Goal: Navigation & Orientation: Find specific page/section

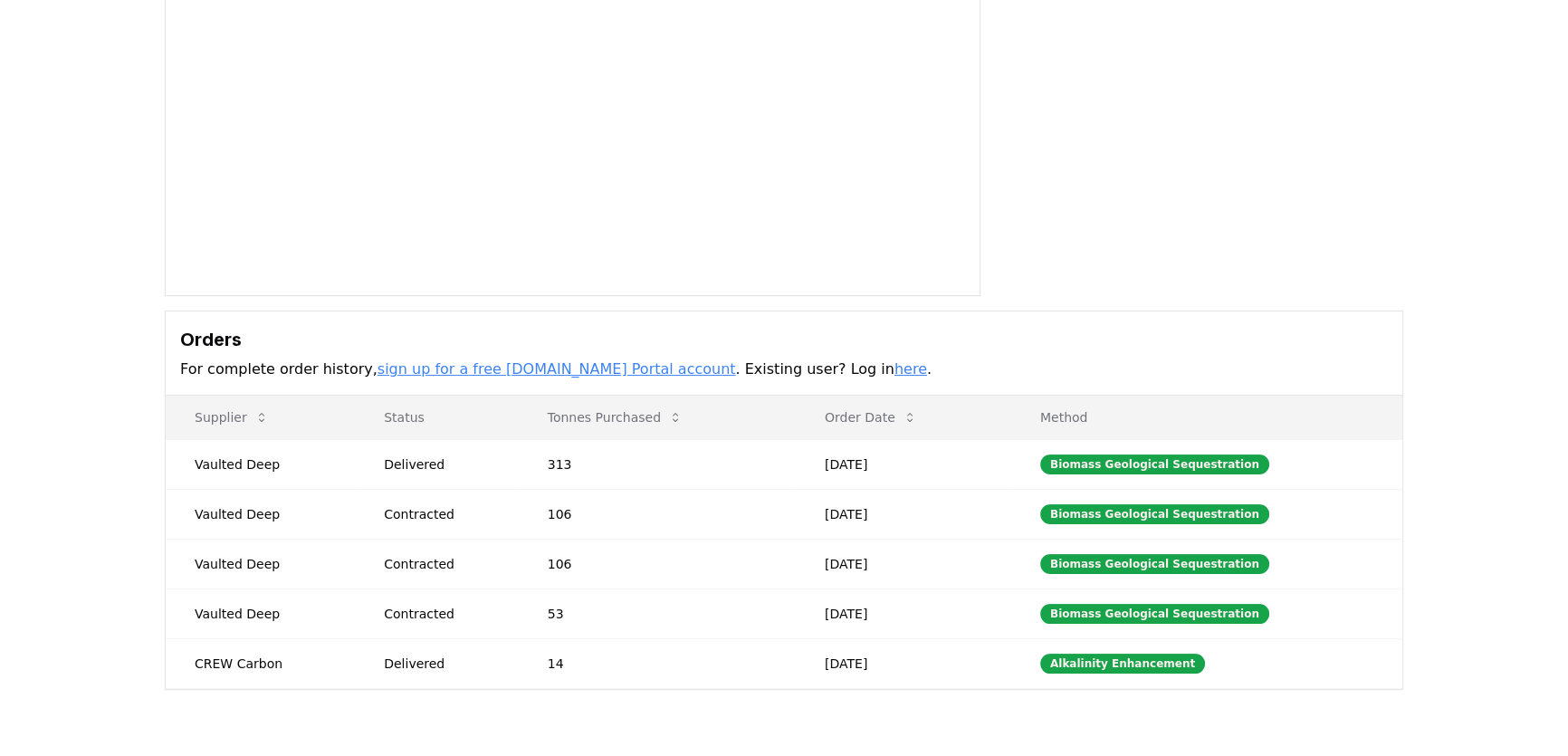
scroll to position [329, 0]
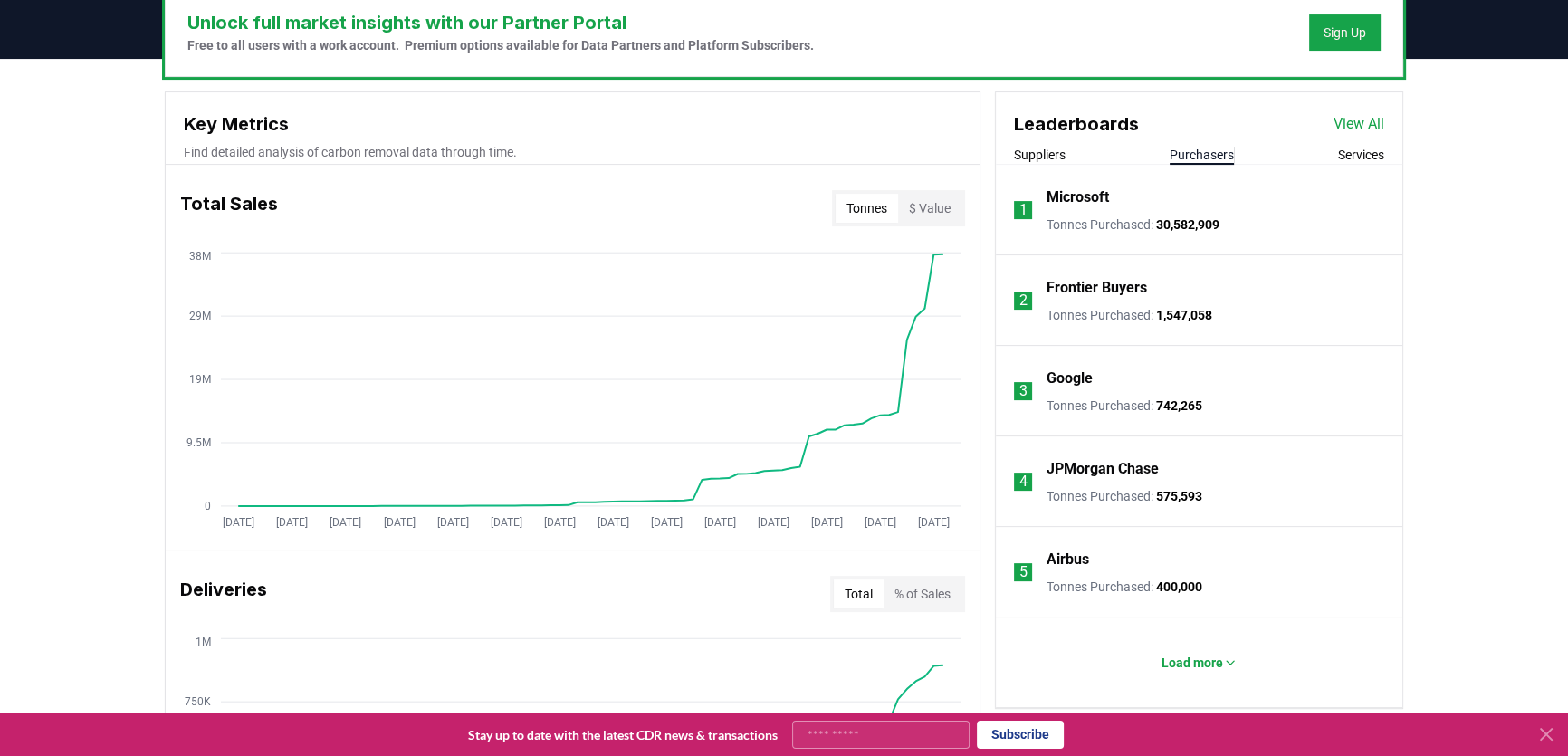
scroll to position [576, 0]
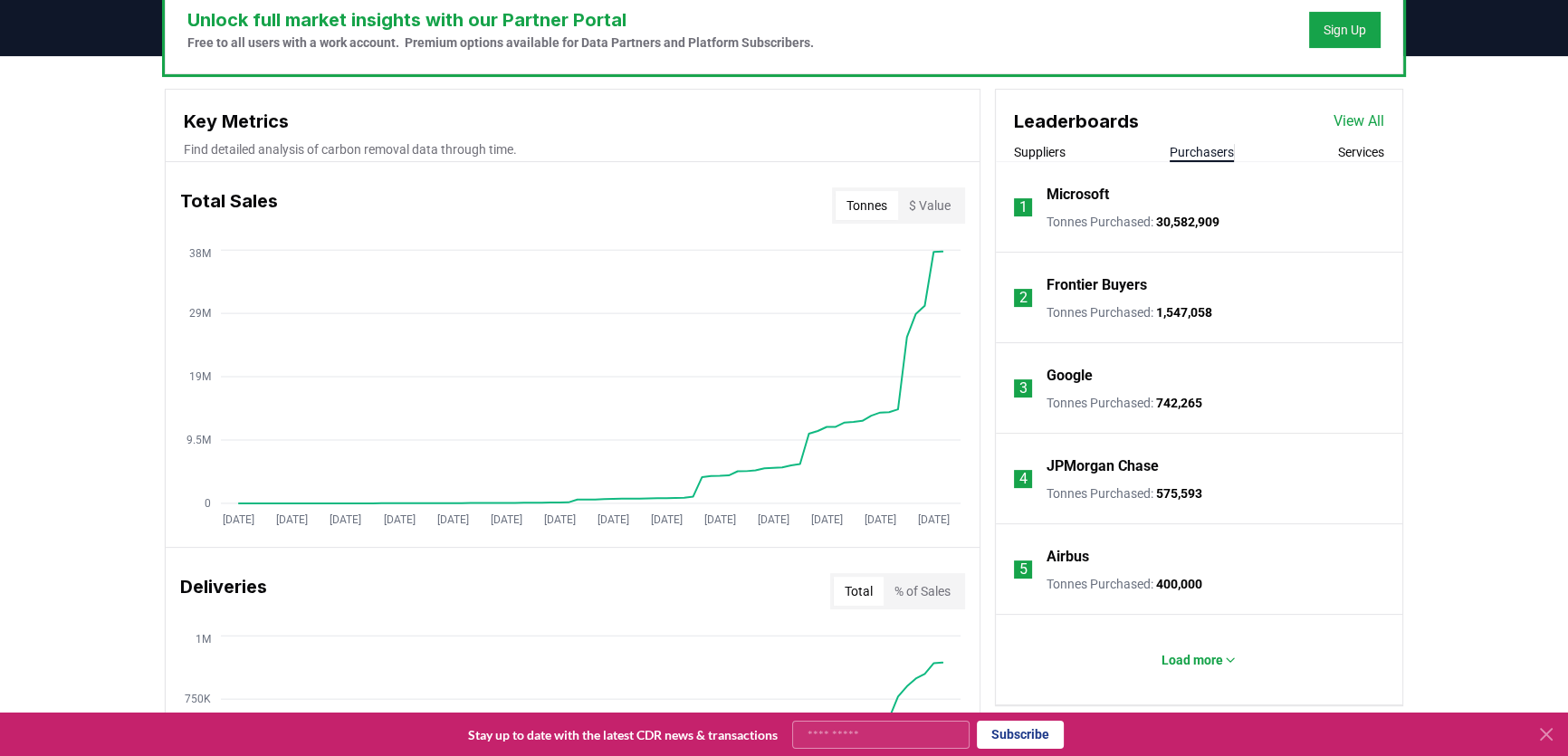
click at [1071, 552] on p "Airbus" at bounding box center [1068, 557] width 42 height 22
